Goal: Information Seeking & Learning: Learn about a topic

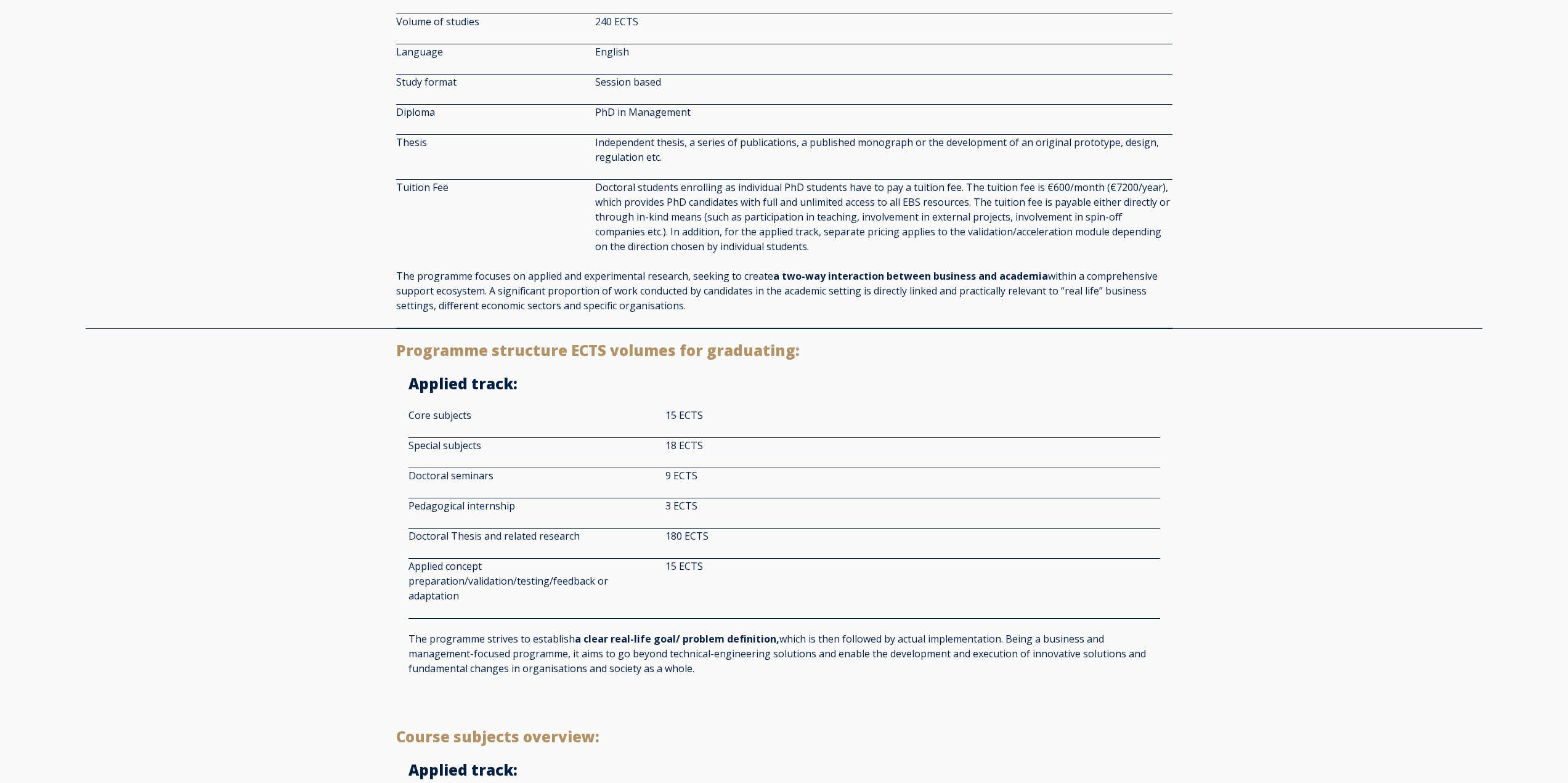
scroll to position [554, 0]
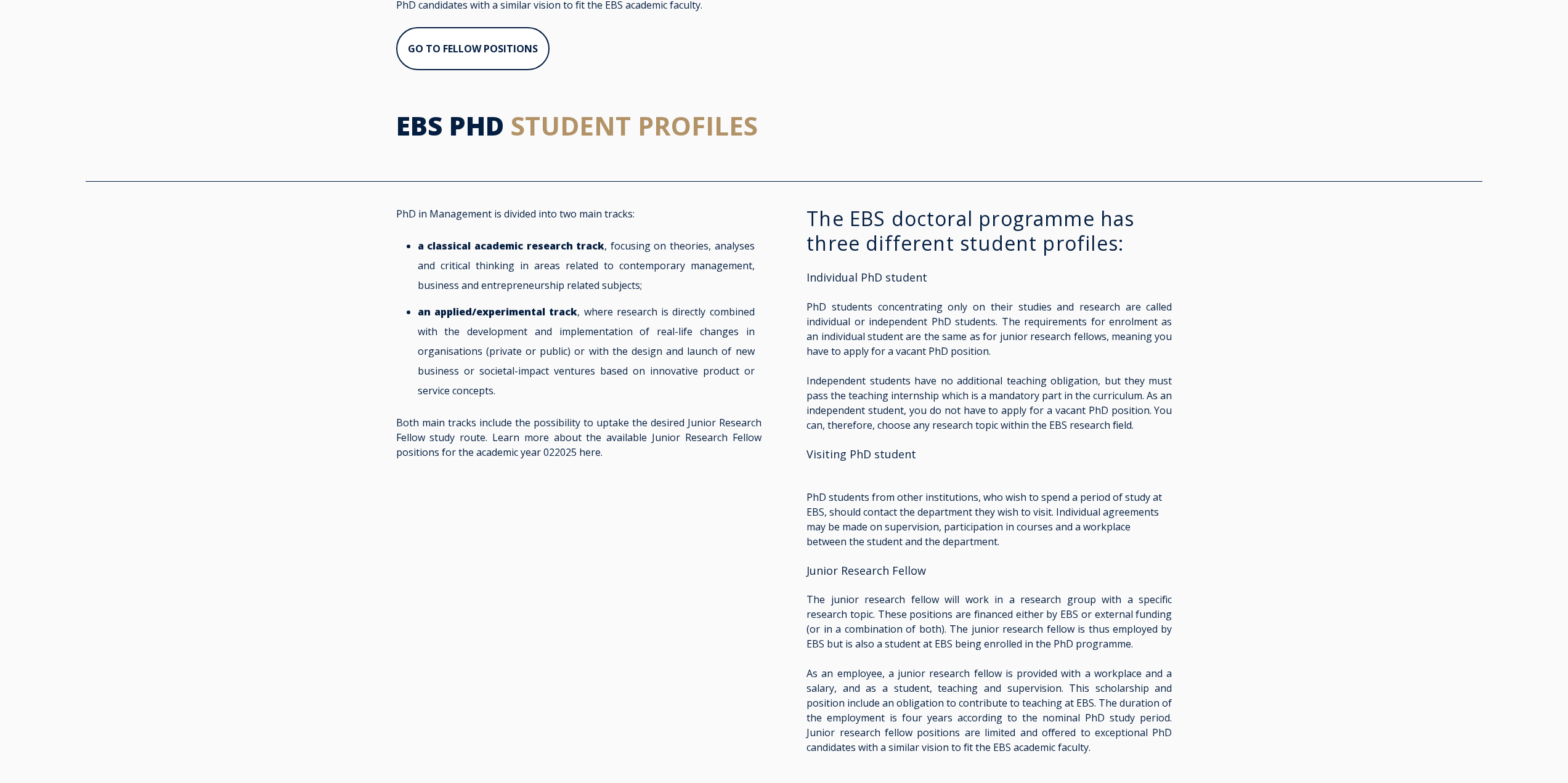
scroll to position [801, 0]
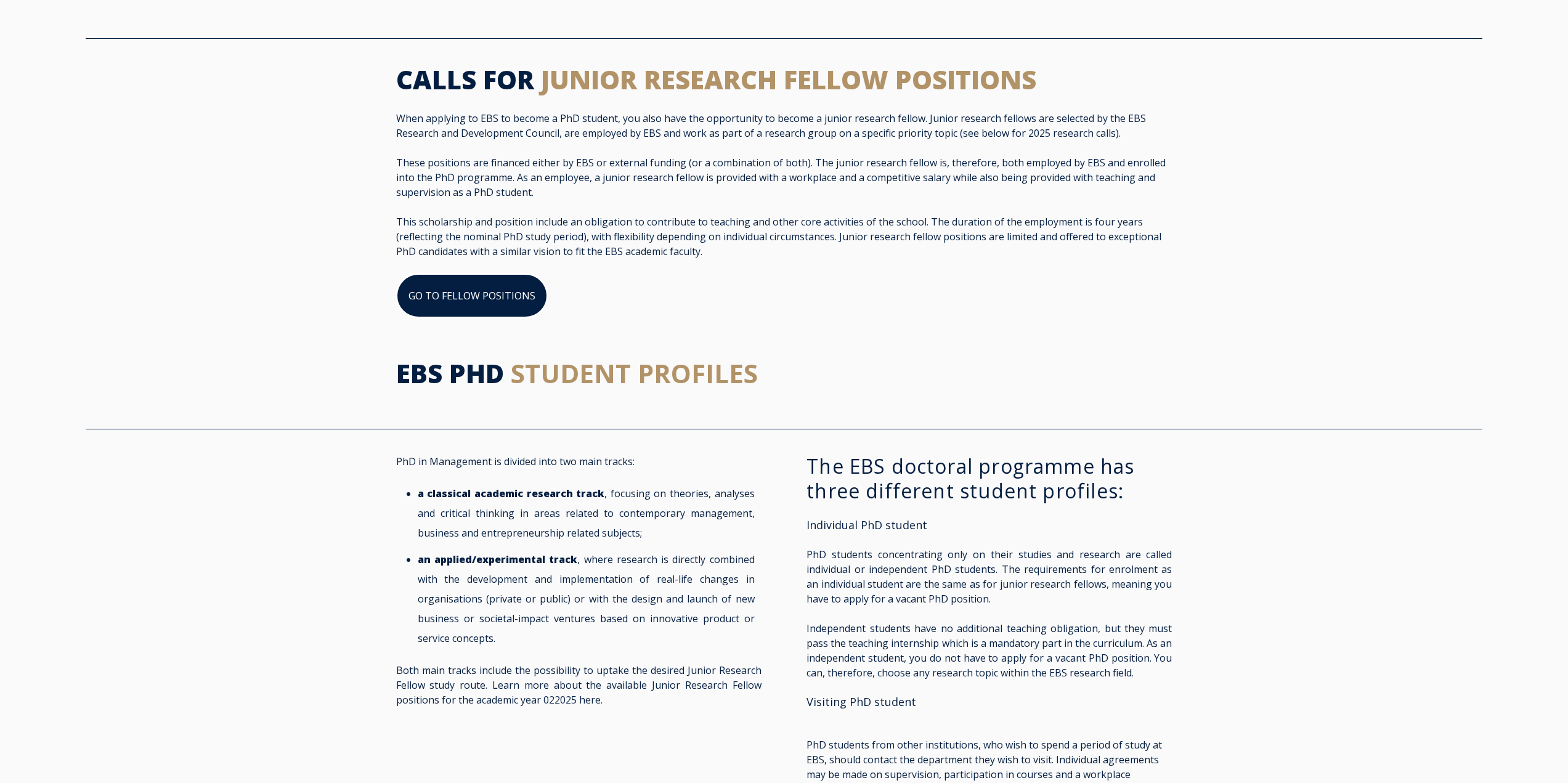
drag, startPoint x: 507, startPoint y: 286, endPoint x: 787, endPoint y: 360, distance: 289.6
click at [507, 286] on link "GO TO FELLOW POSITIONS" at bounding box center [471, 296] width 151 height 44
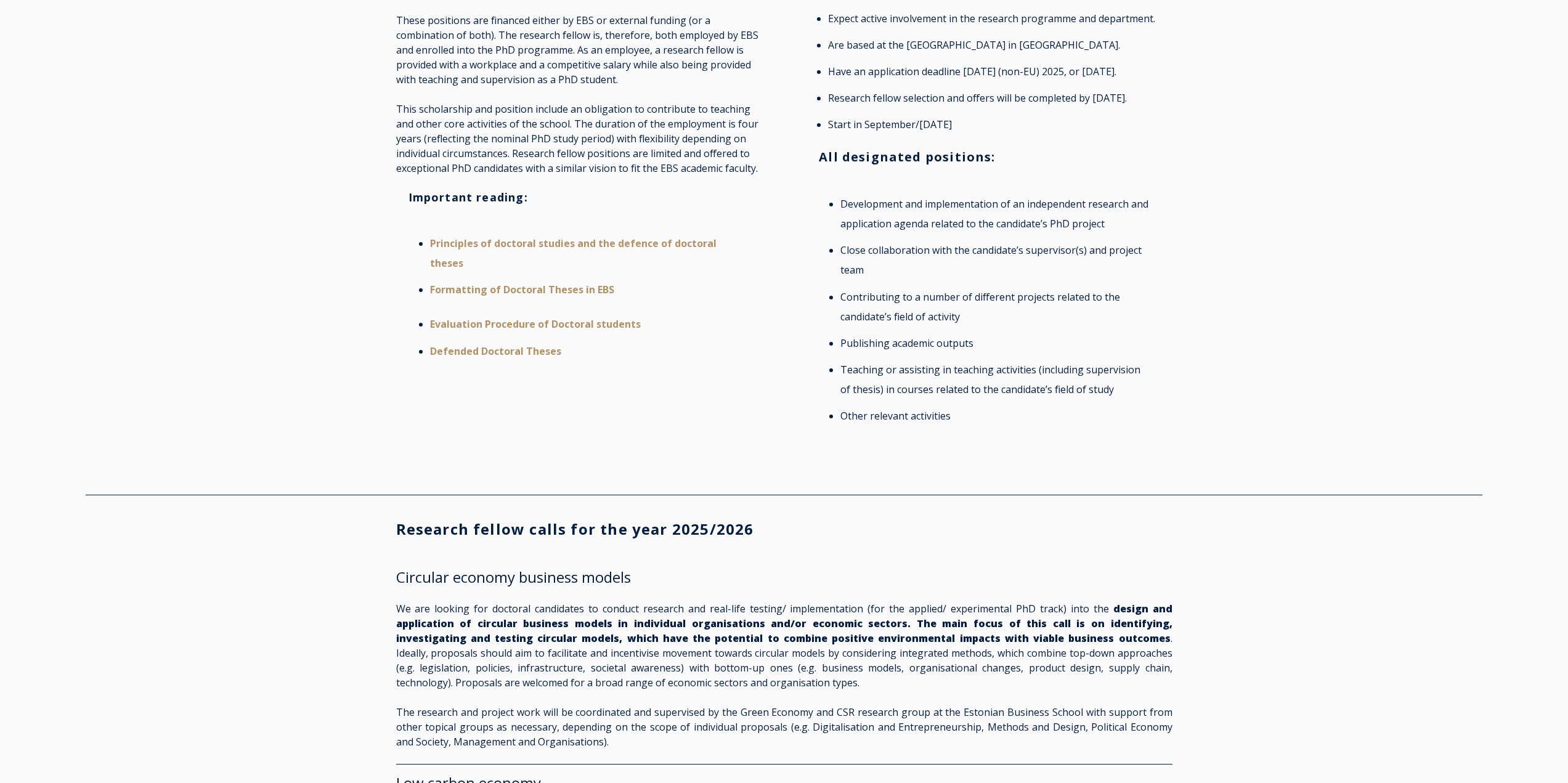
scroll to position [185, 0]
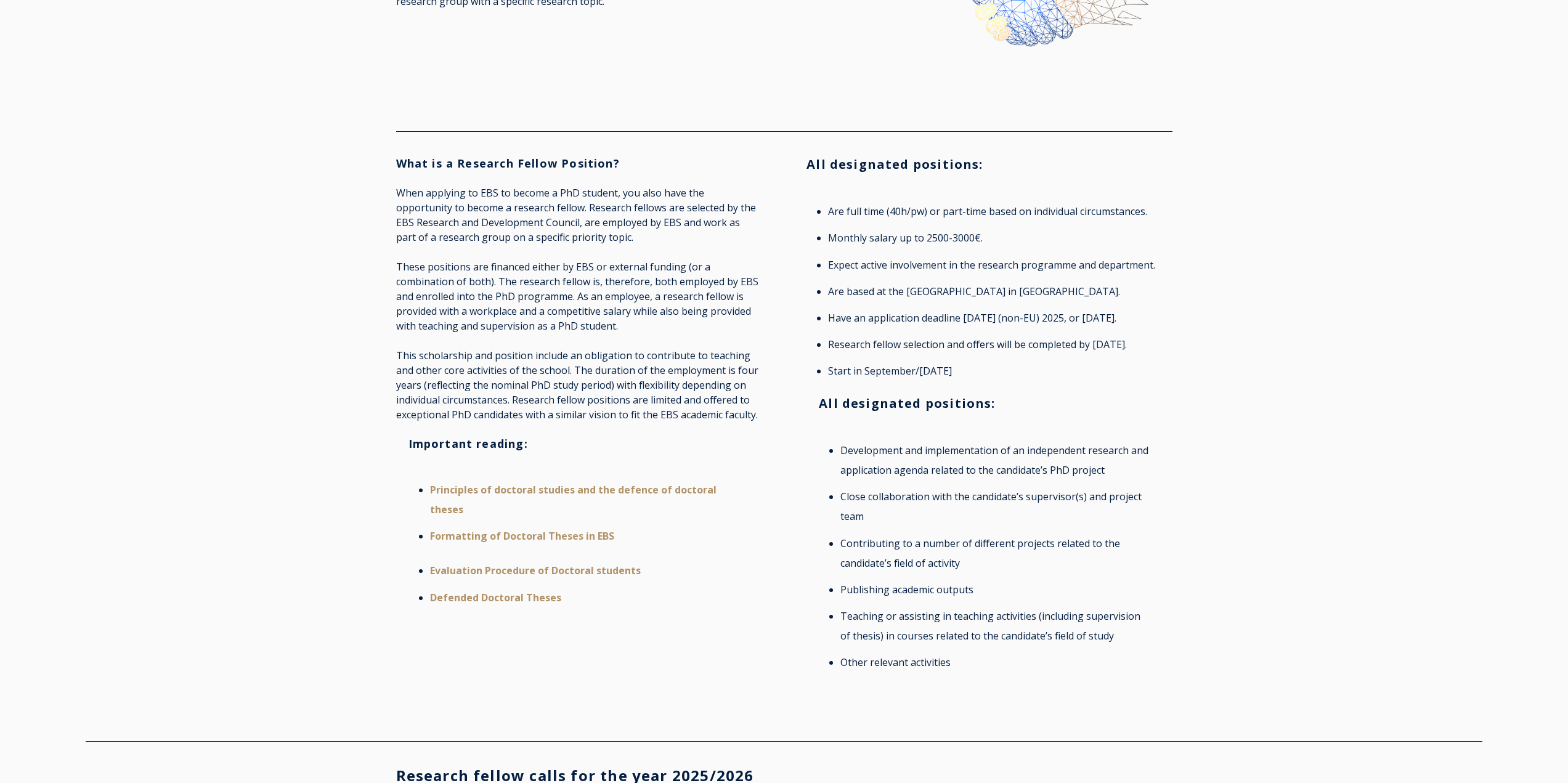
click at [933, 236] on li "Monthly salary up to 2500-3000€." at bounding box center [997, 238] width 337 height 20
drag, startPoint x: 924, startPoint y: 236, endPoint x: 972, endPoint y: 239, distance: 48.1
click at [972, 239] on li "Monthly salary up to 2500-3000€." at bounding box center [997, 238] width 337 height 20
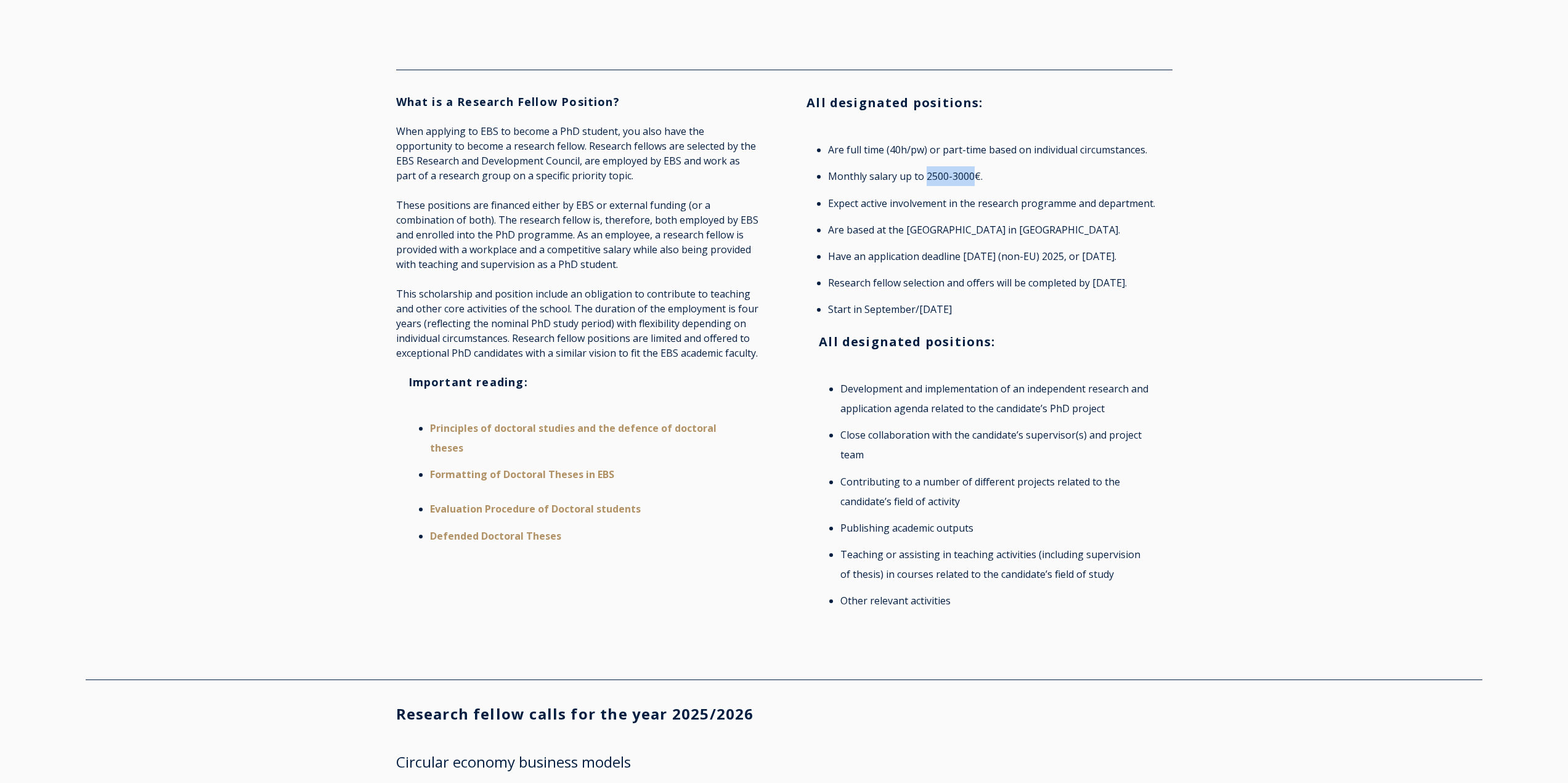
scroll to position [0, 0]
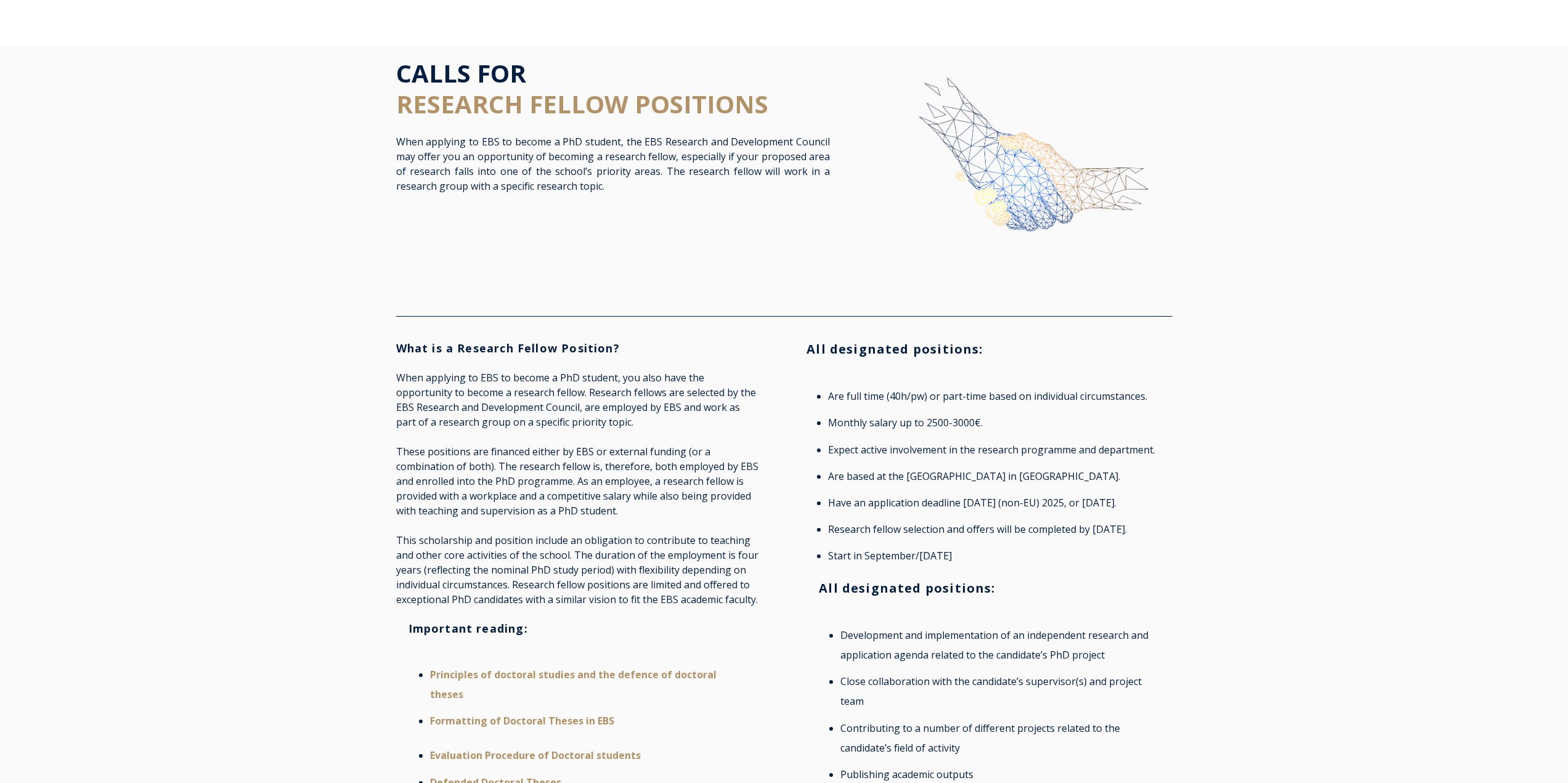
click at [1237, 489] on div "What is a Research Fellow Position? When applying to EBS to become a PhD studen…" at bounding box center [784, 621] width 1568 height 584
